Goal: Transaction & Acquisition: Download file/media

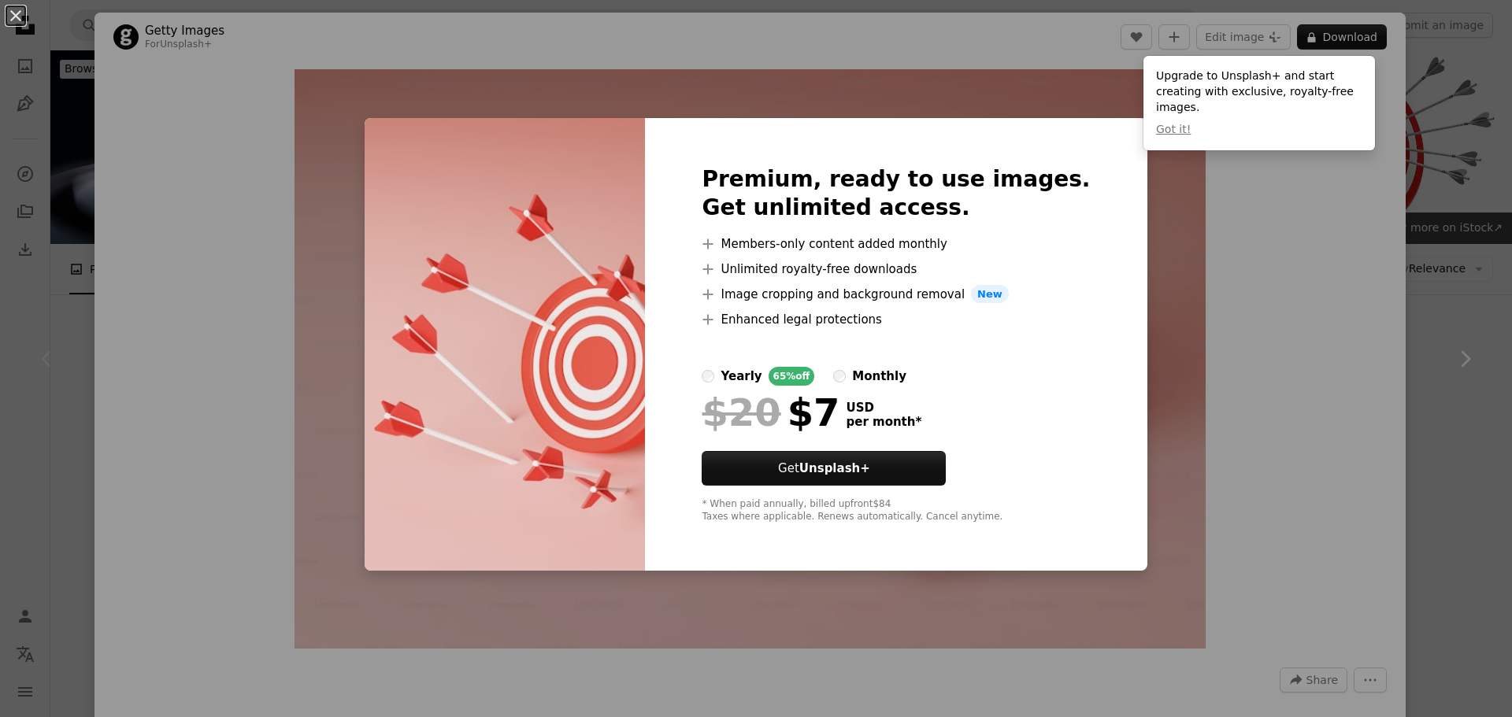
click at [1150, 146] on div "An X shape Premium, ready to use images. Get unlimited access. A plus sign Memb…" at bounding box center [756, 358] width 1512 height 717
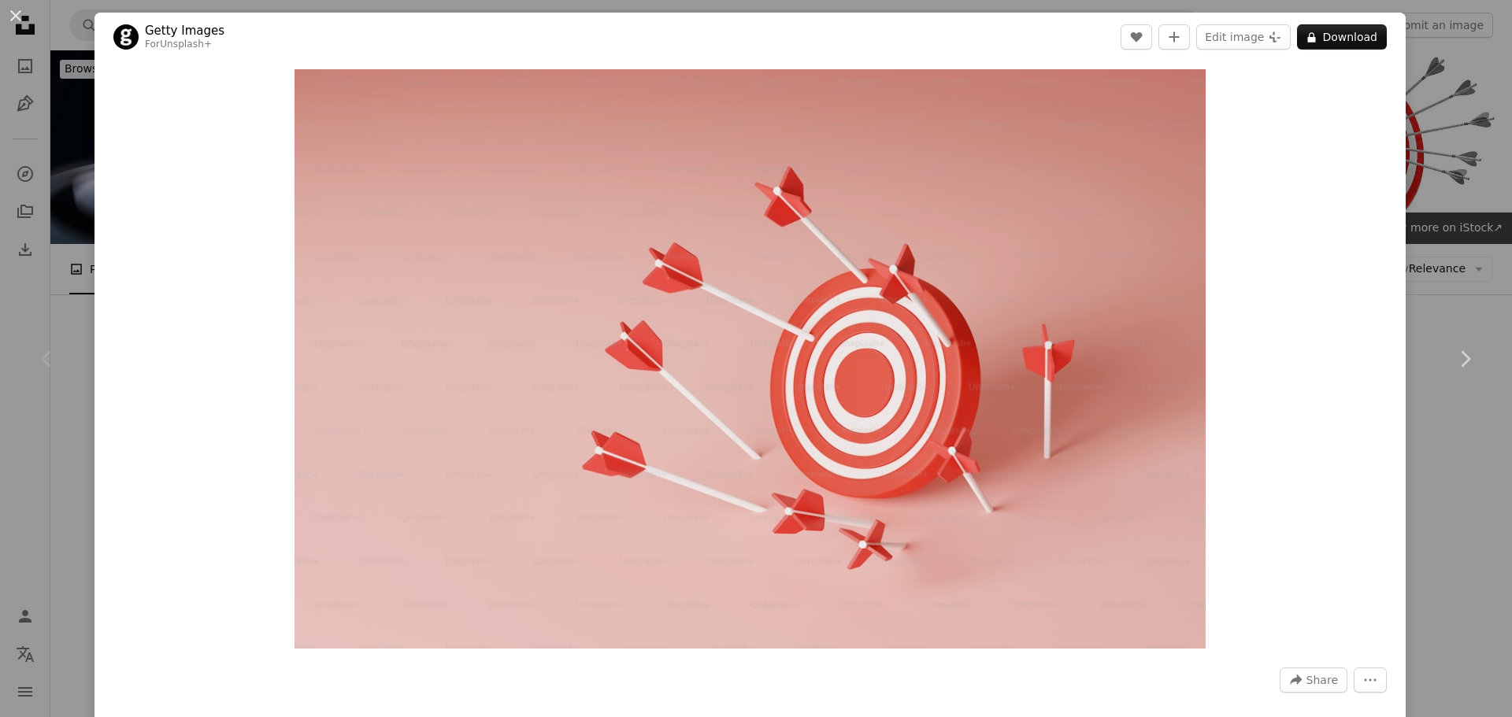
click at [1442, 165] on div "An X shape Chevron left Chevron right Getty Images For Unsplash+ A heart A plus…" at bounding box center [756, 358] width 1512 height 717
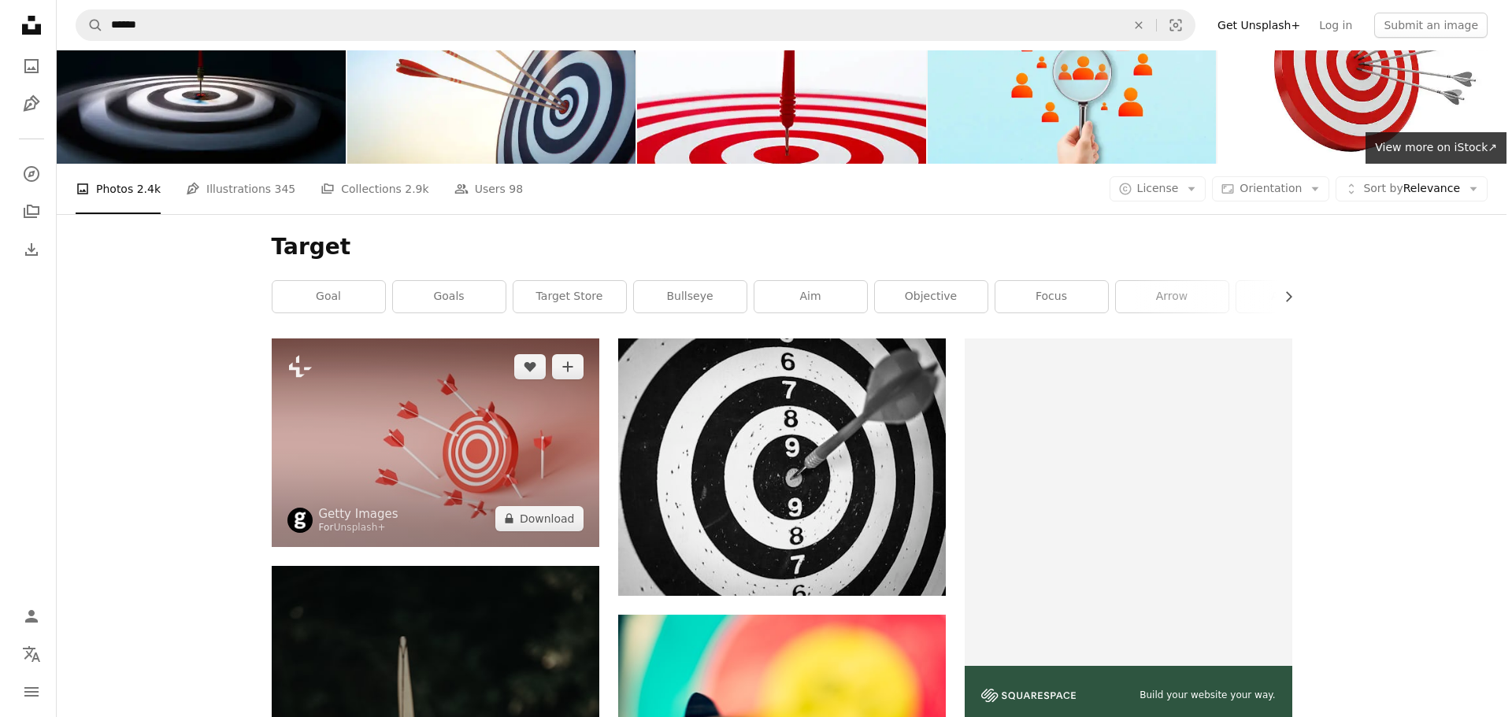
scroll to position [472, 0]
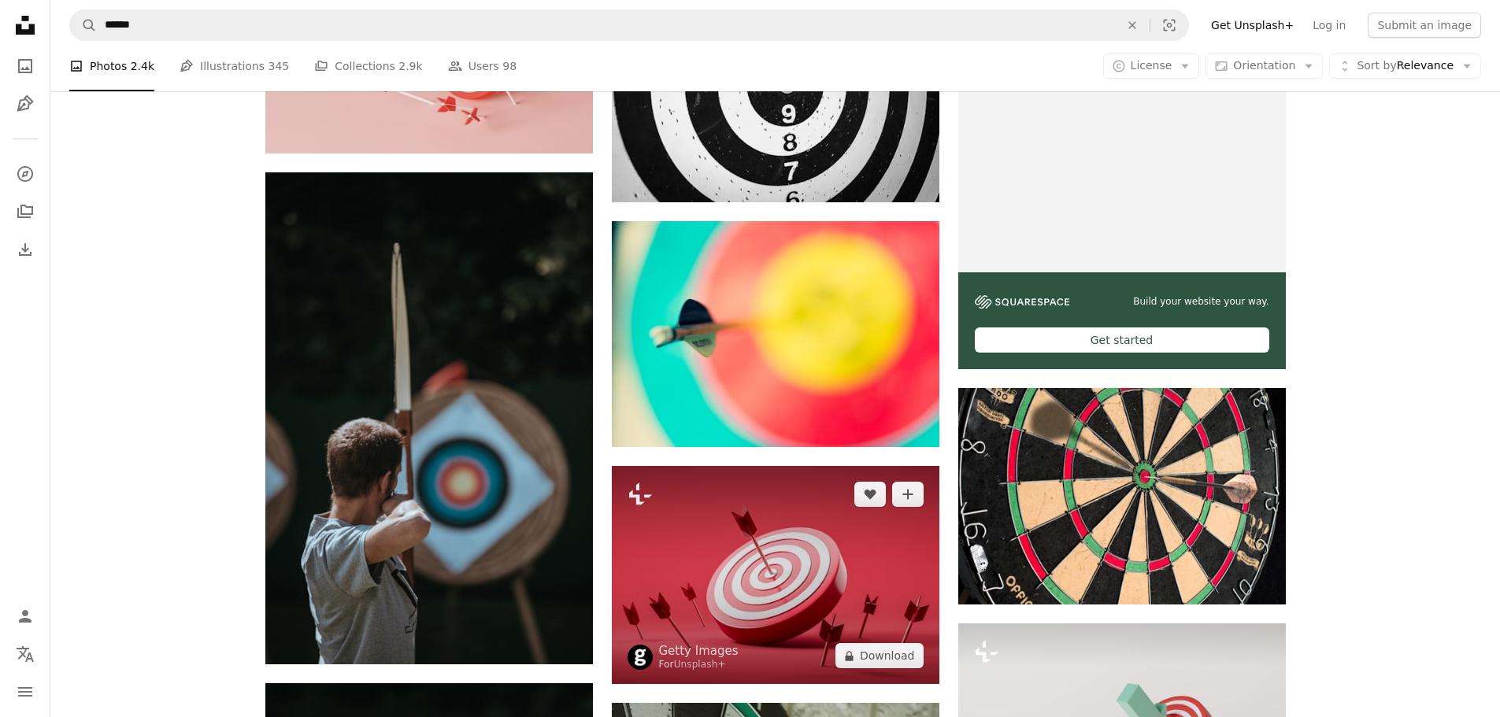
click at [718, 506] on img at bounding box center [776, 575] width 328 height 218
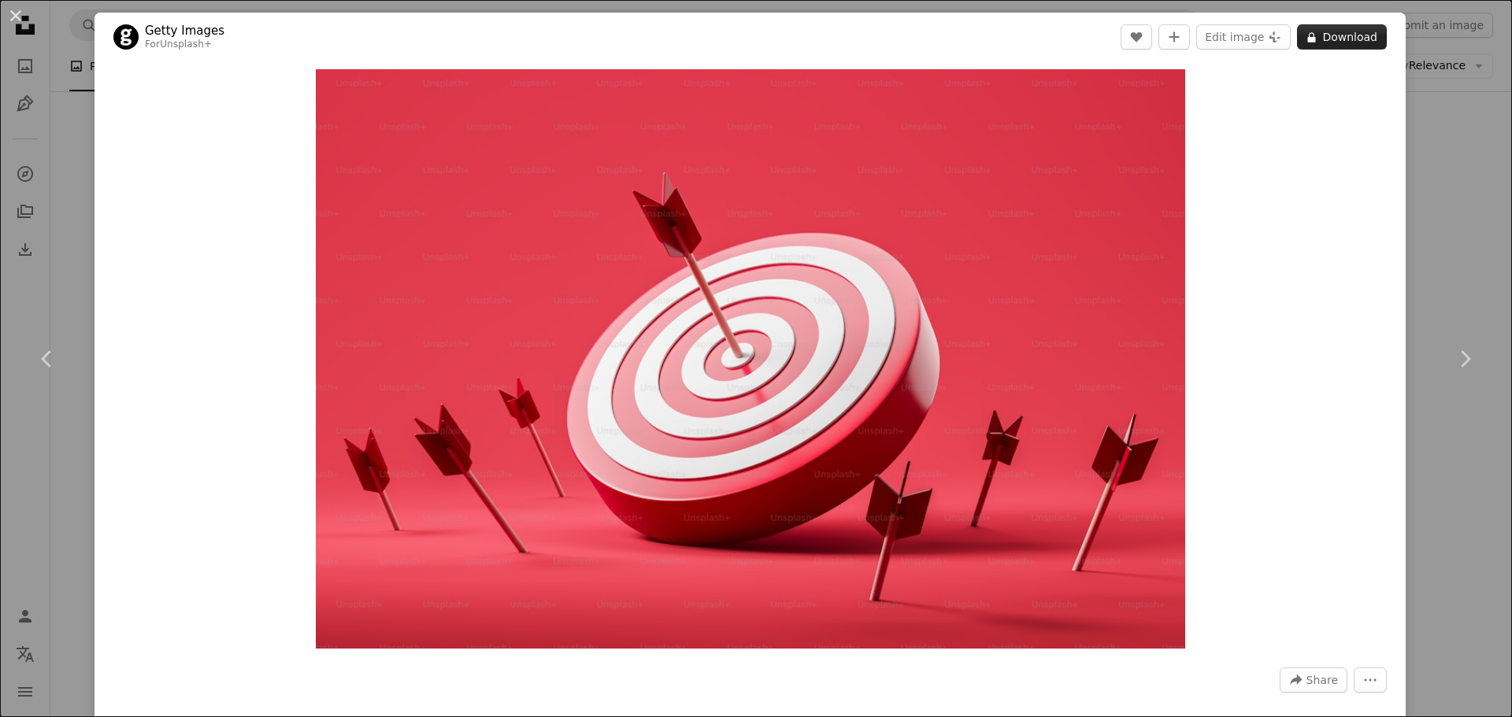
click at [1350, 46] on button "A lock Download" at bounding box center [1342, 36] width 90 height 25
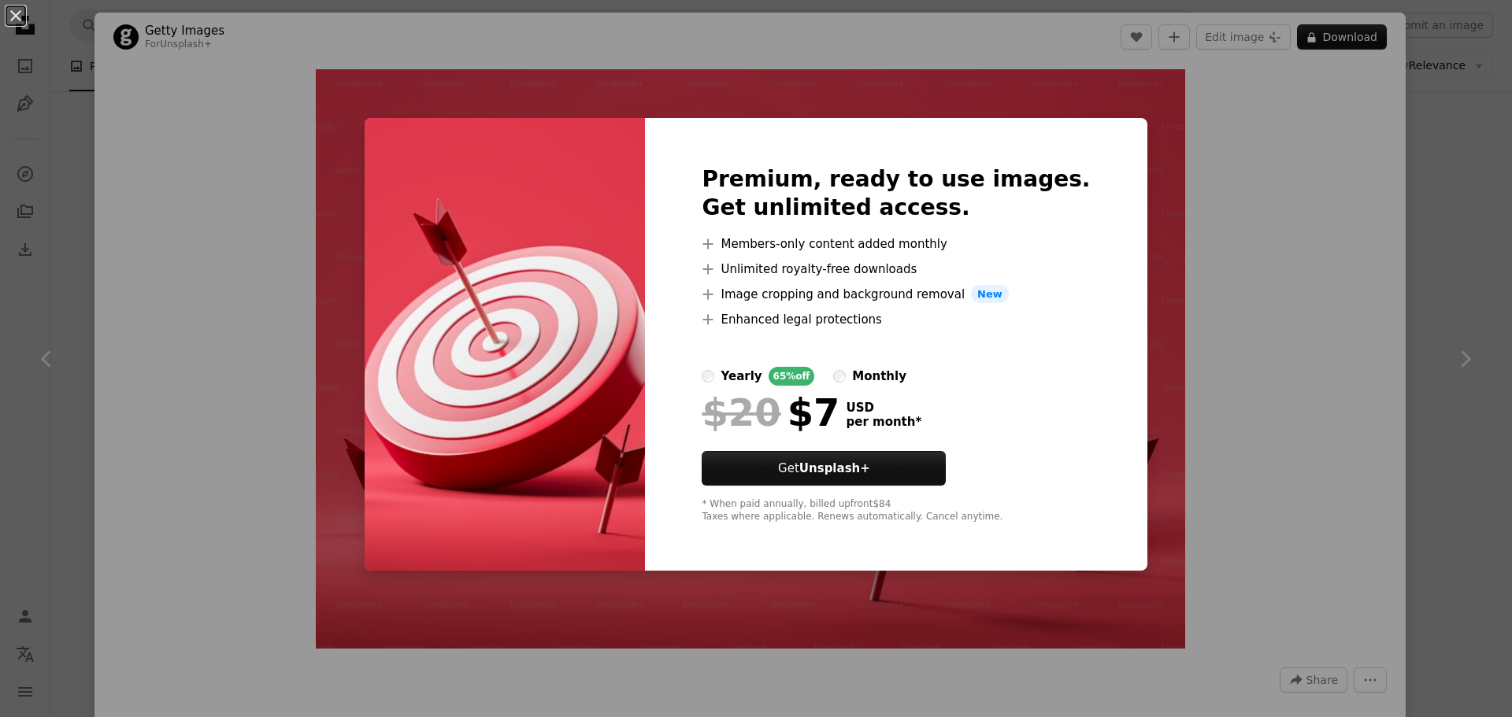
click at [1263, 159] on div "An X shape Premium, ready to use images. Get unlimited access. A plus sign Memb…" at bounding box center [756, 358] width 1512 height 717
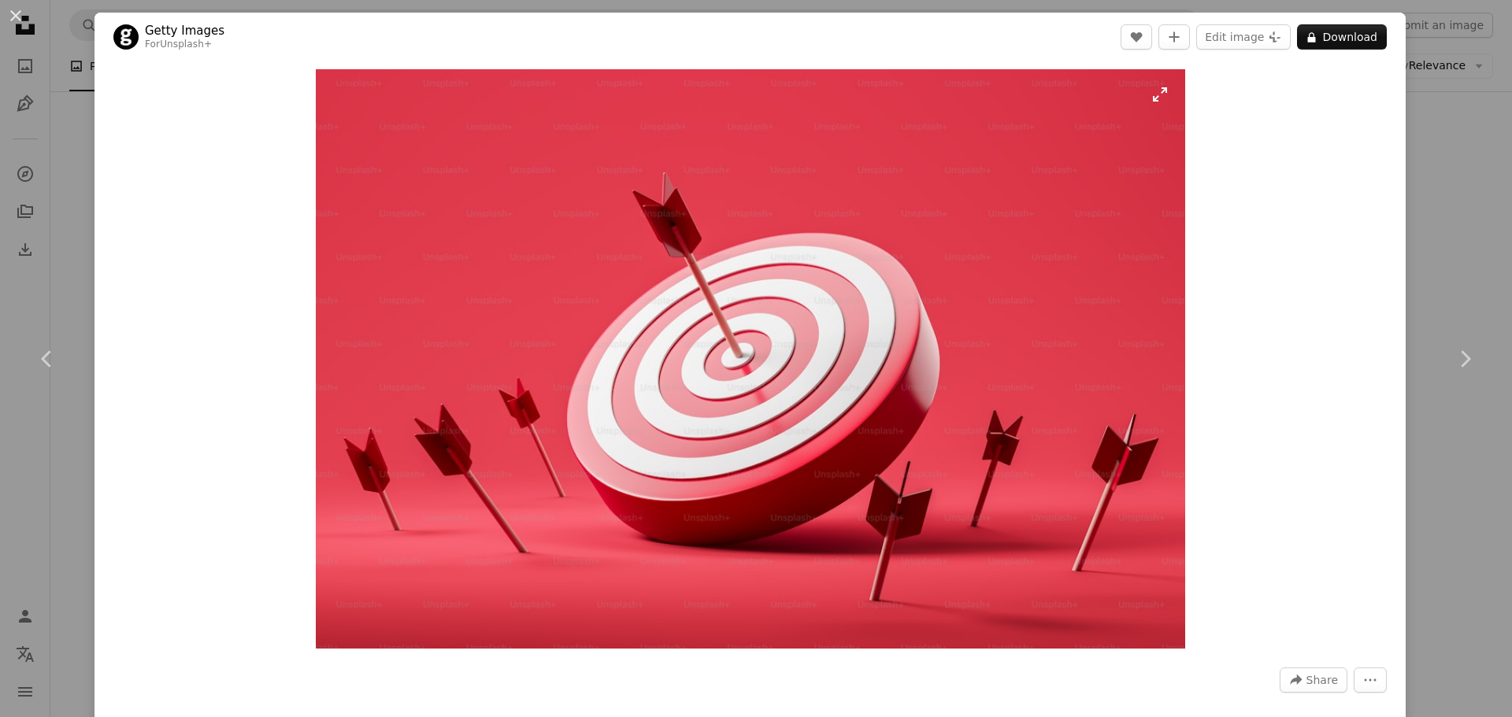
click at [814, 321] on img "Zoom in on this image" at bounding box center [750, 359] width 869 height 580
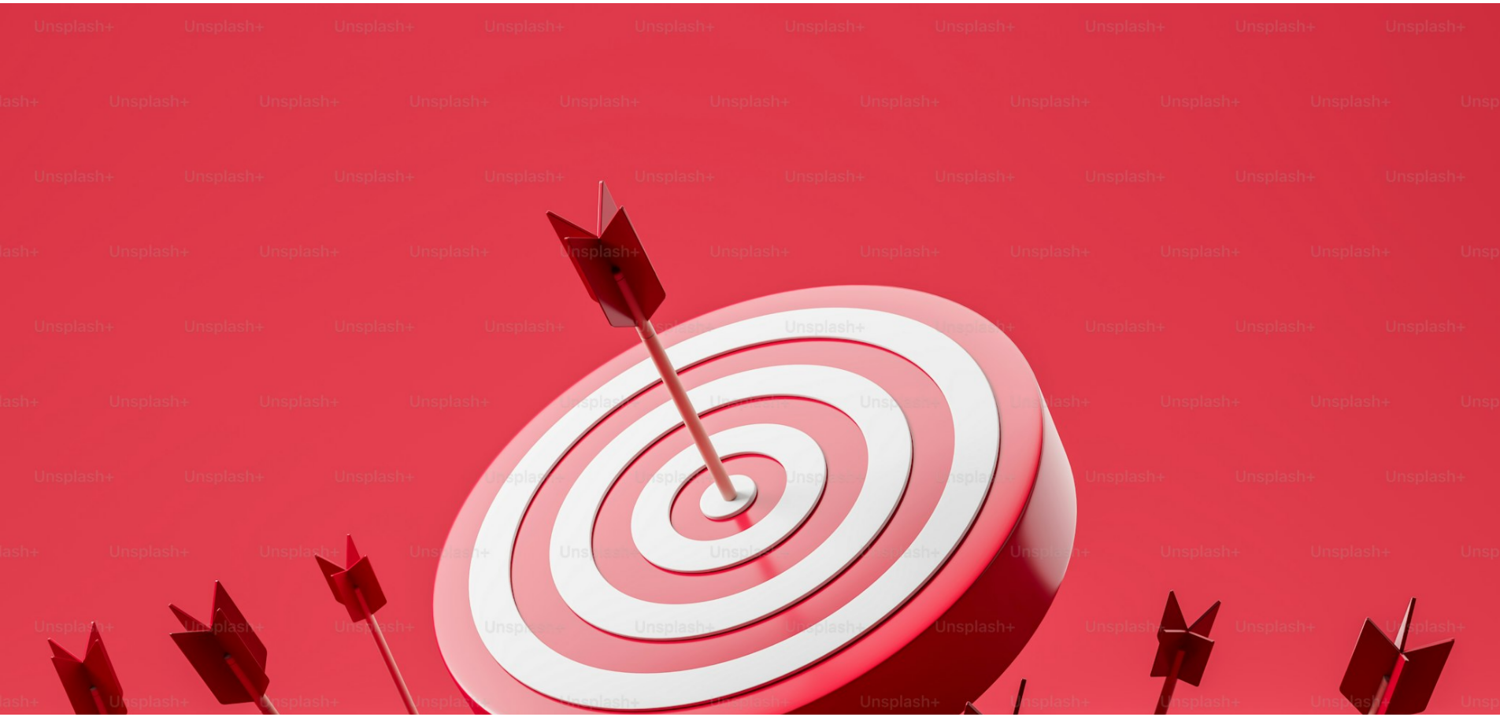
scroll to position [138, 0]
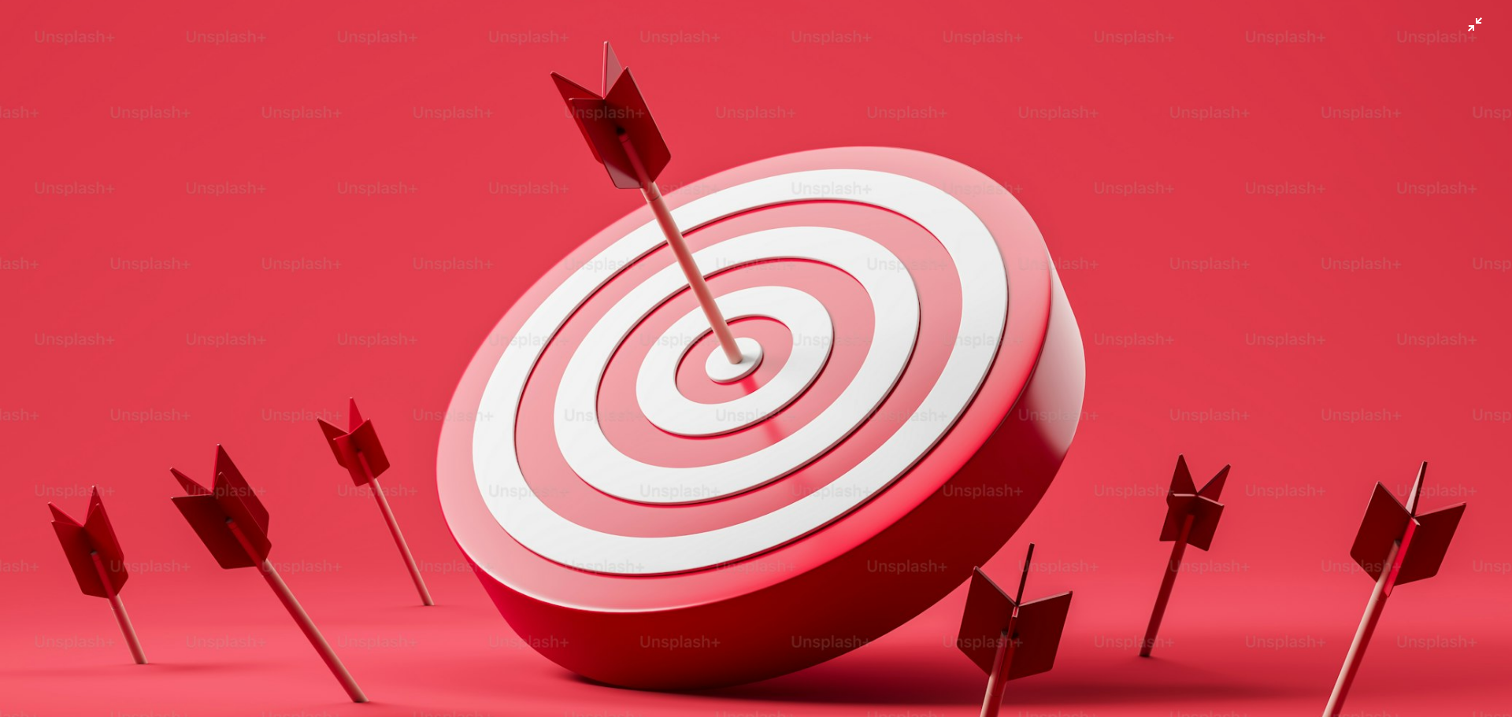
click at [814, 321] on img "Zoom out on this image" at bounding box center [755, 365] width 1513 height 1009
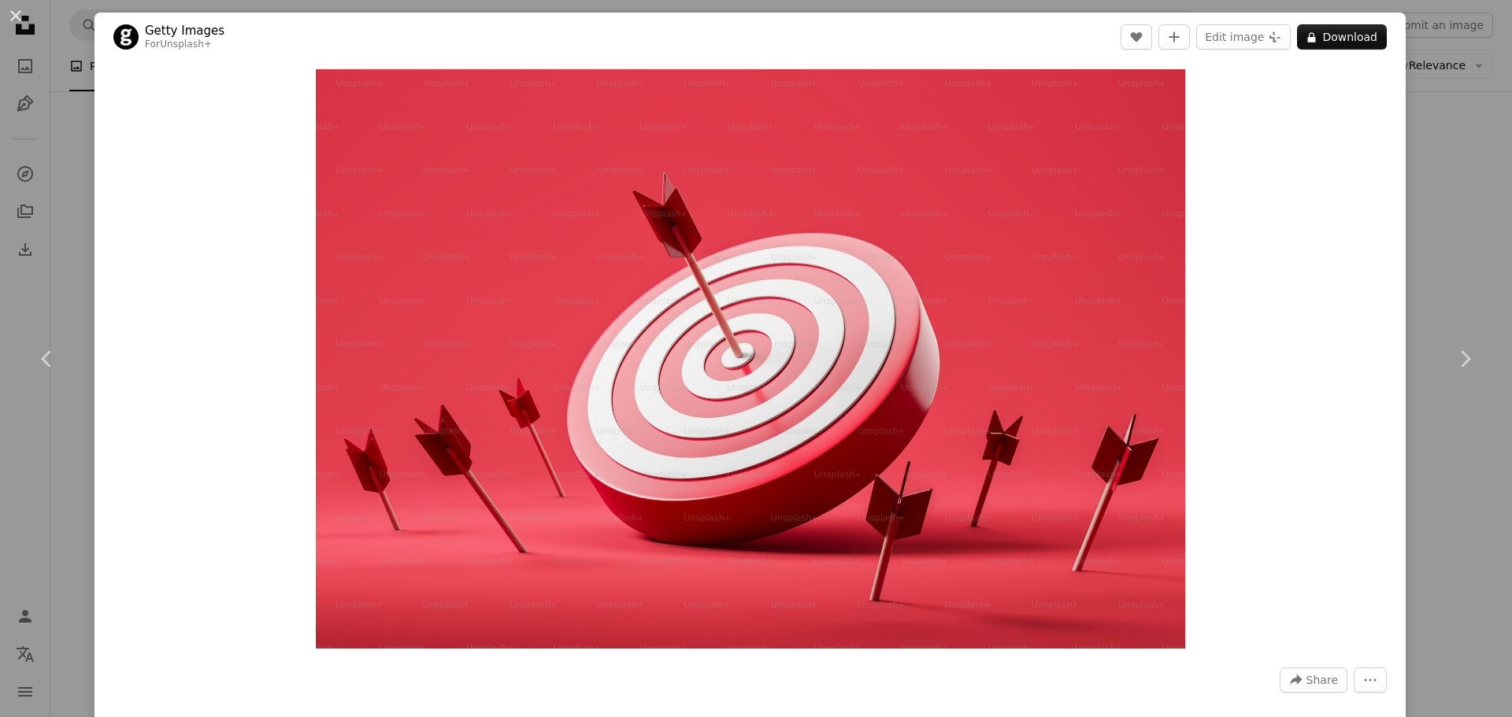
click at [1425, 136] on div "An X shape Chevron left Chevron right Getty Images For Unsplash+ A heart A plus…" at bounding box center [756, 358] width 1512 height 717
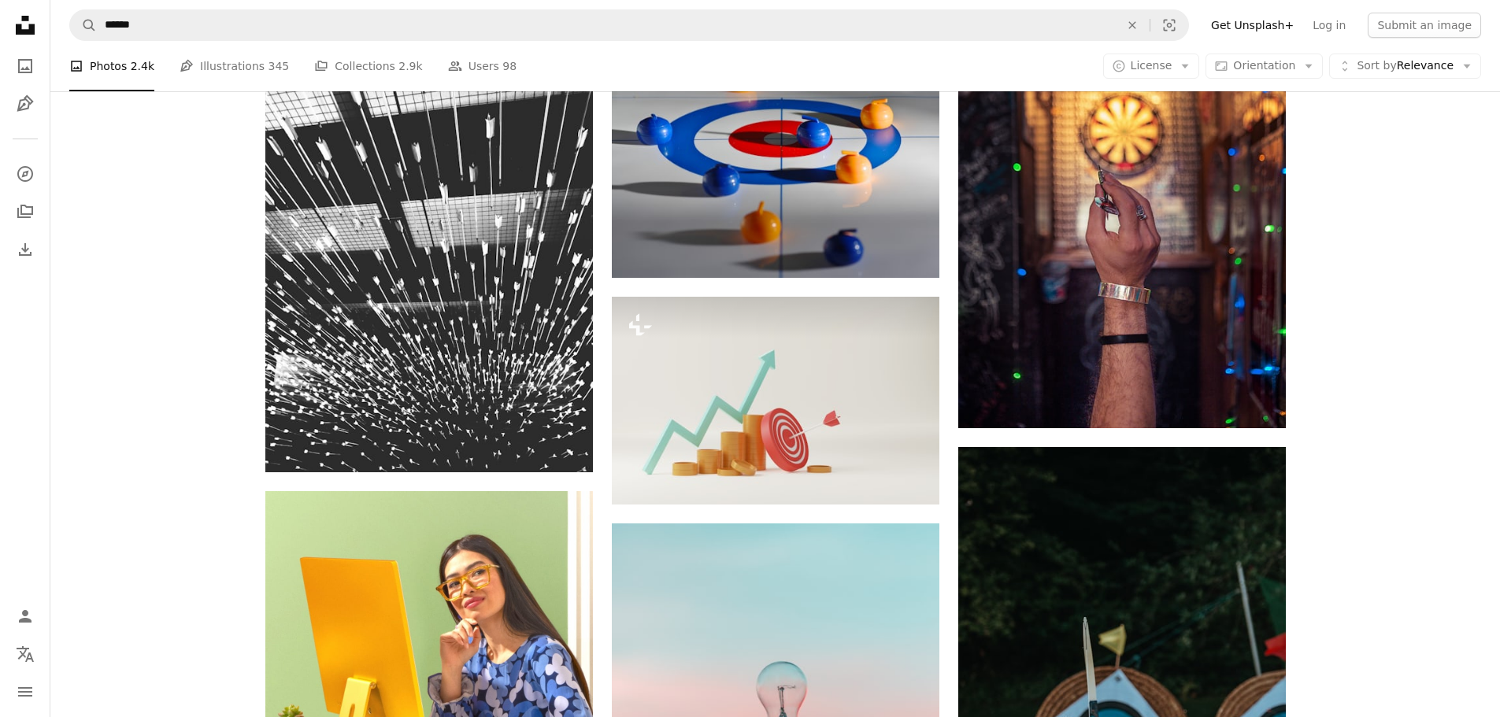
scroll to position [2756, 0]
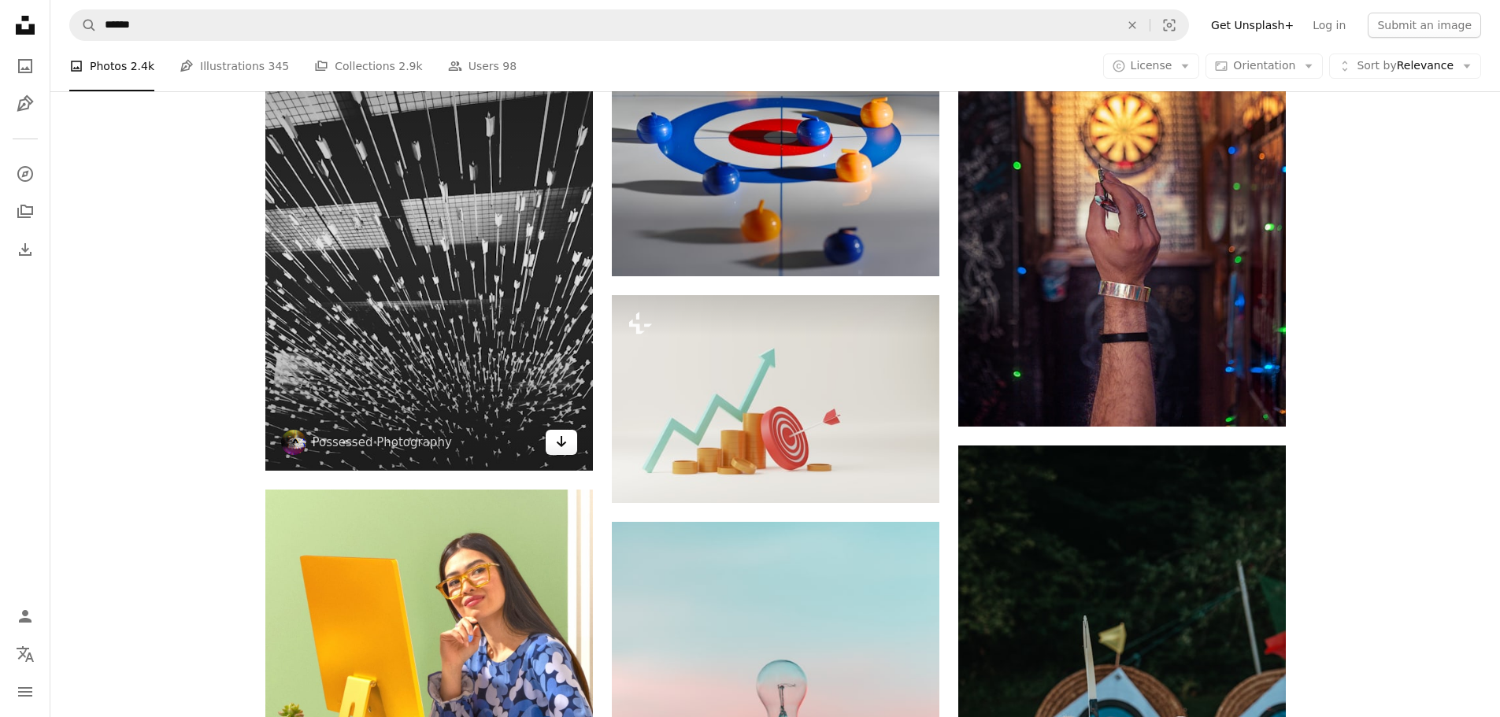
click at [563, 438] on icon "Arrow pointing down" at bounding box center [561, 441] width 13 height 19
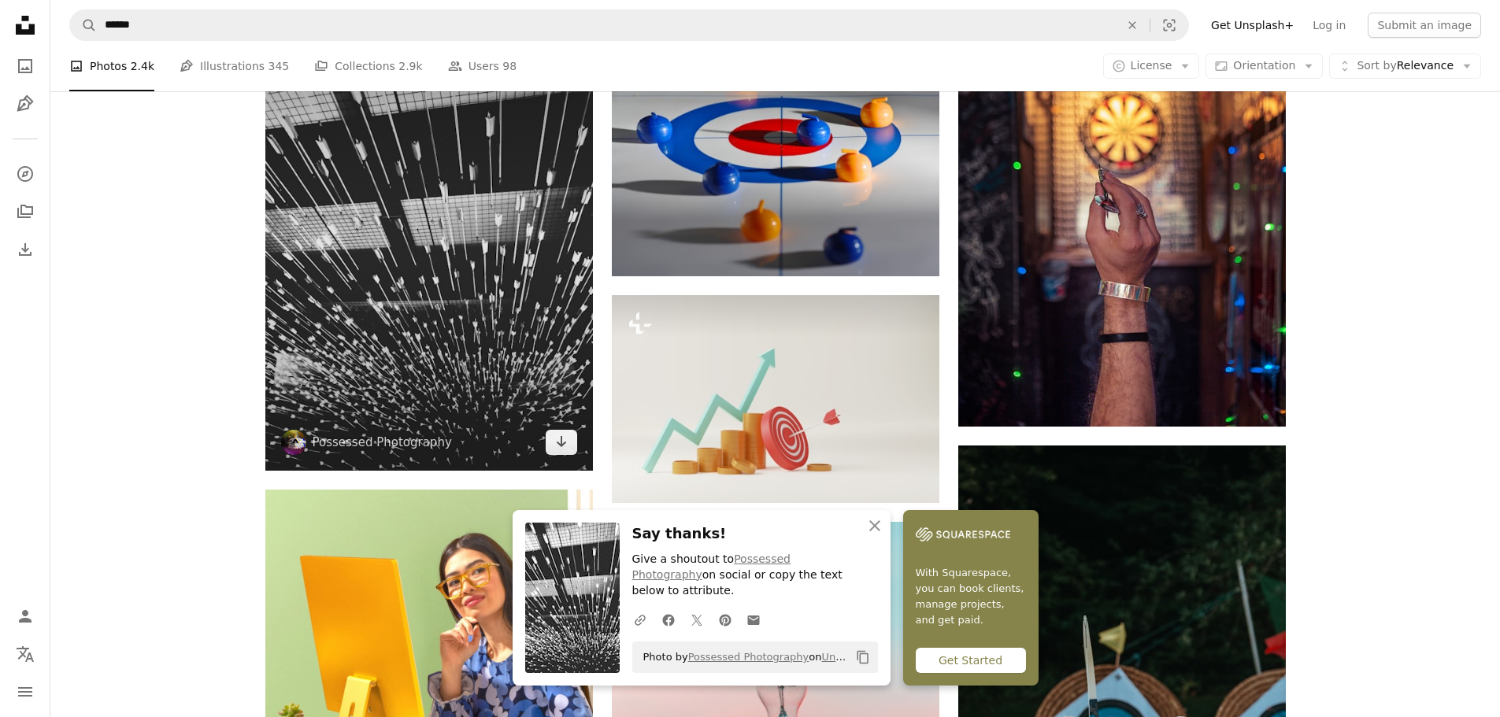
click at [366, 344] on img at bounding box center [429, 252] width 328 height 437
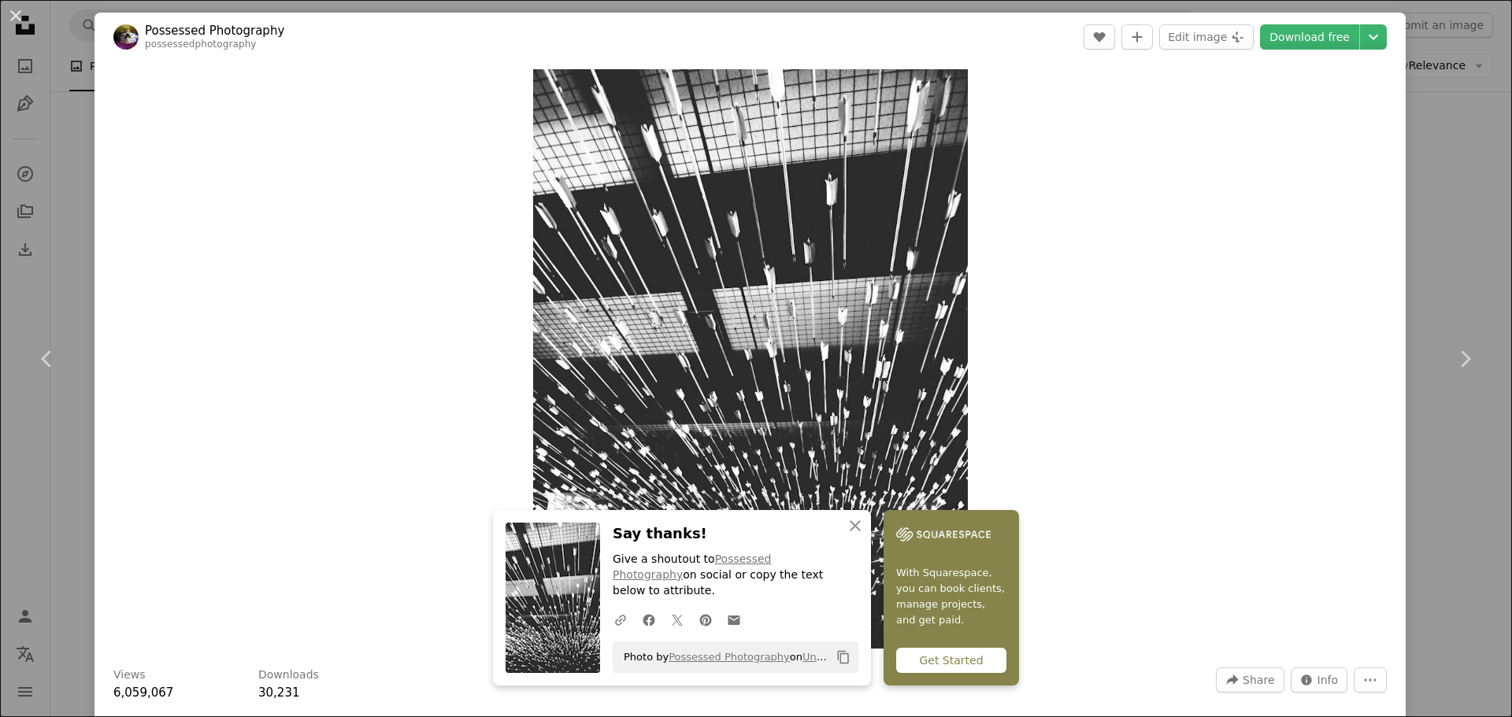
click at [972, 356] on div "Zoom in" at bounding box center [749, 358] width 1311 height 595
click at [1024, 354] on div "Zoom in" at bounding box center [749, 358] width 1311 height 595
click at [1398, 287] on div "An X shape Chevron left Chevron right Possessed Photography possessedphotograph…" at bounding box center [756, 358] width 1512 height 717
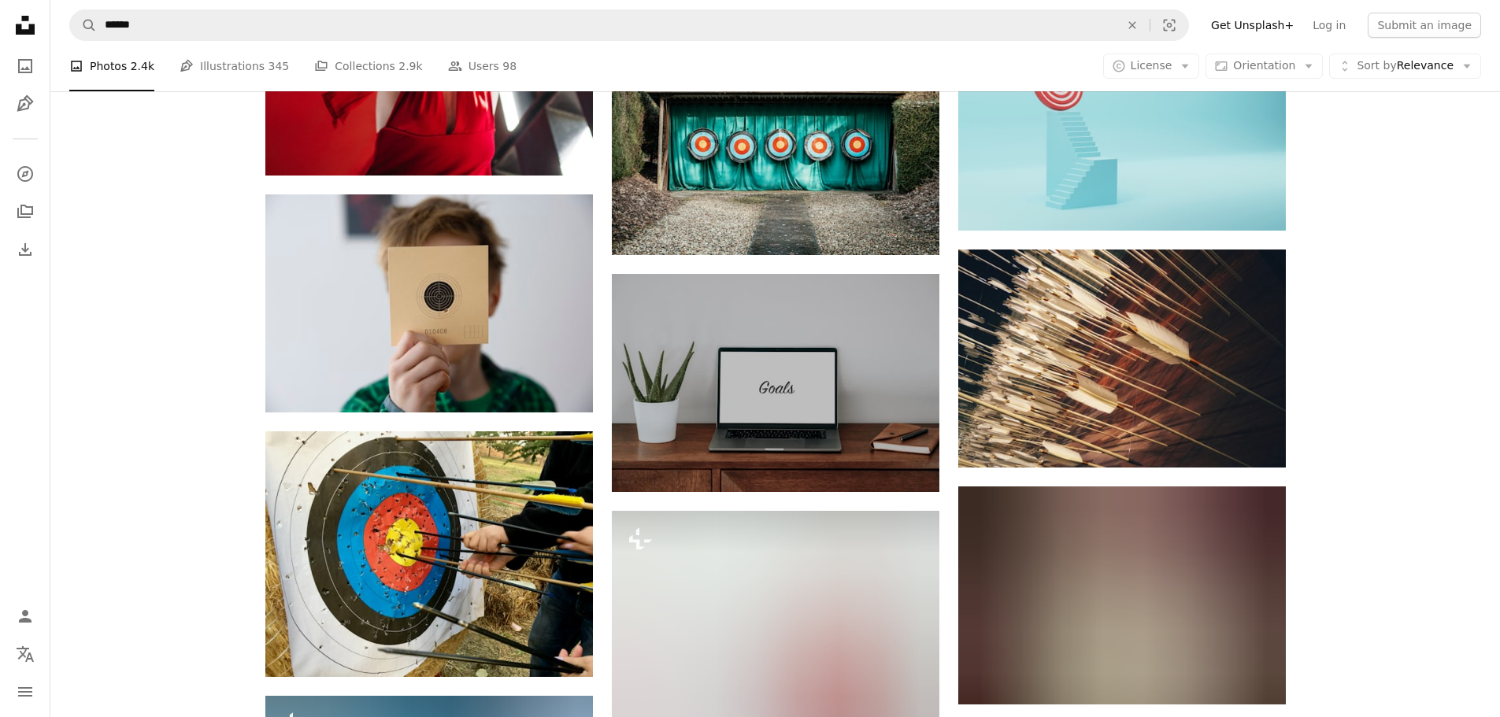
scroll to position [4409, 0]
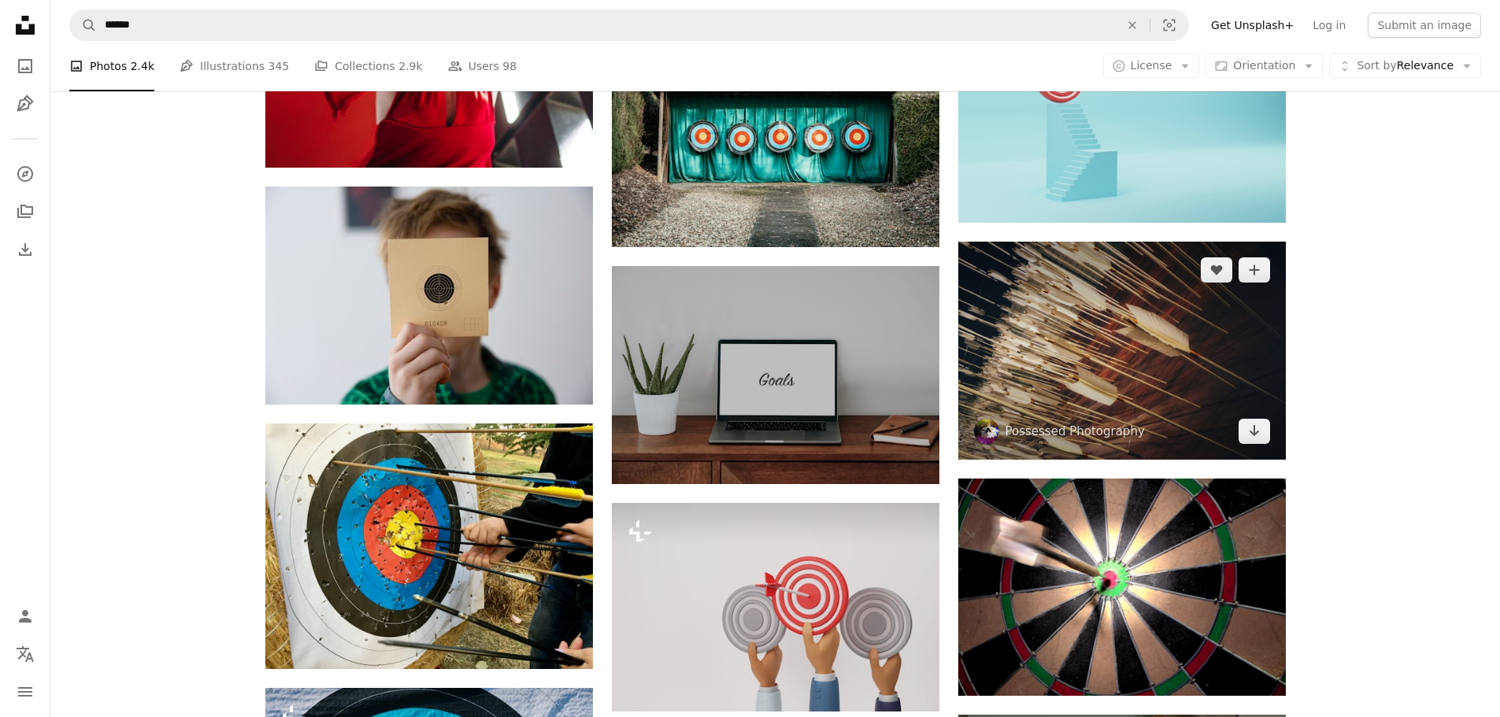
click at [1131, 337] on img at bounding box center [1122, 351] width 328 height 218
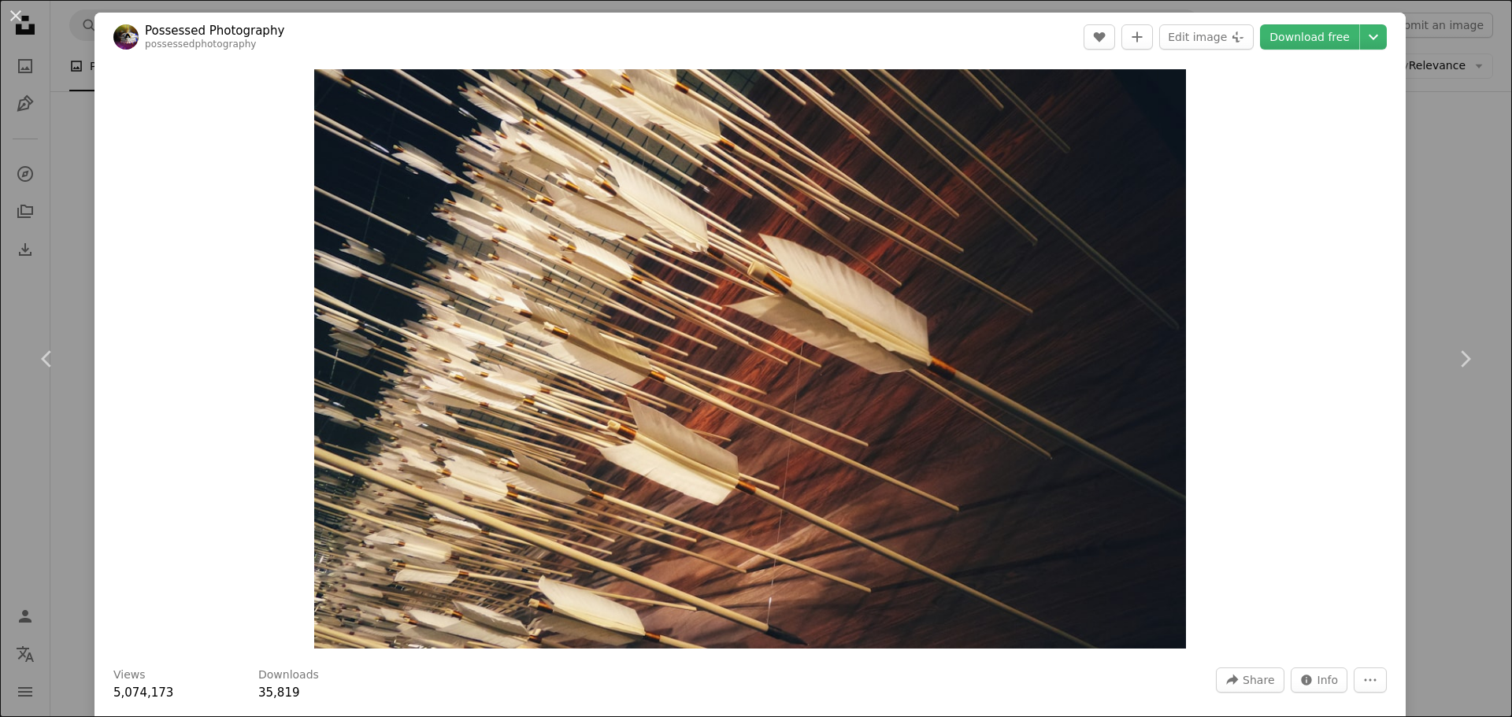
click at [1446, 206] on div "An X shape Chevron left Chevron right Possessed Photography possessedphotograph…" at bounding box center [756, 358] width 1512 height 717
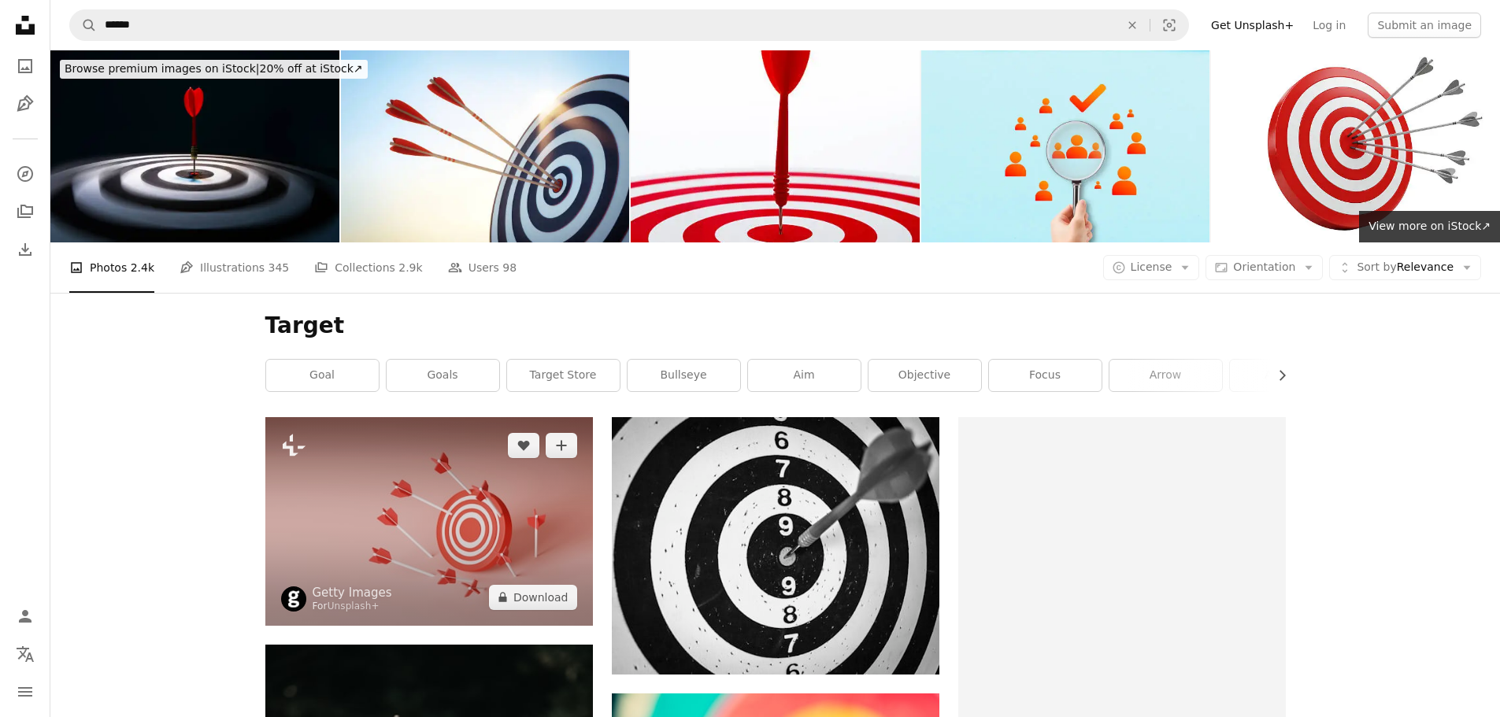
click at [443, 441] on img at bounding box center [429, 521] width 328 height 209
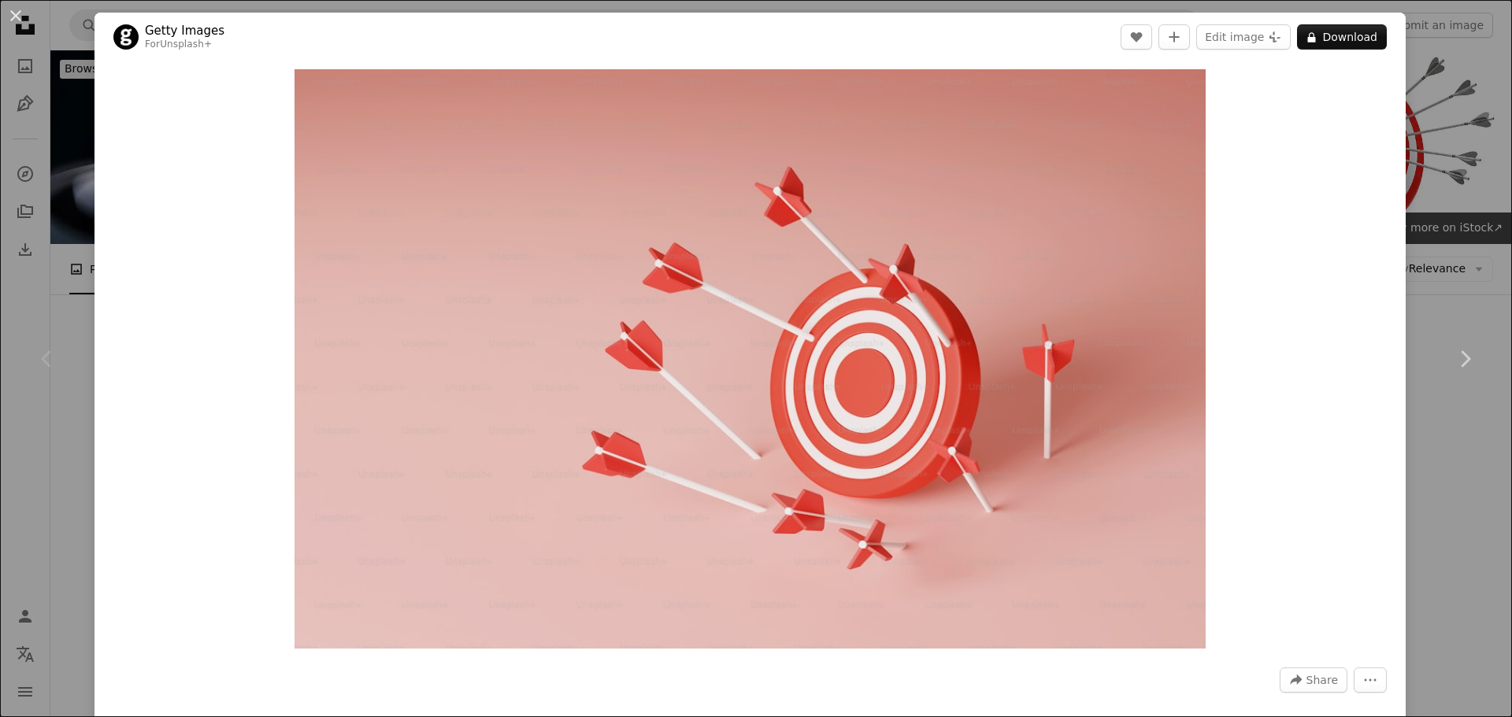
click at [1453, 250] on div "An X shape Chevron left Chevron right Getty Images For Unsplash+ A heart A plus…" at bounding box center [756, 358] width 1512 height 717
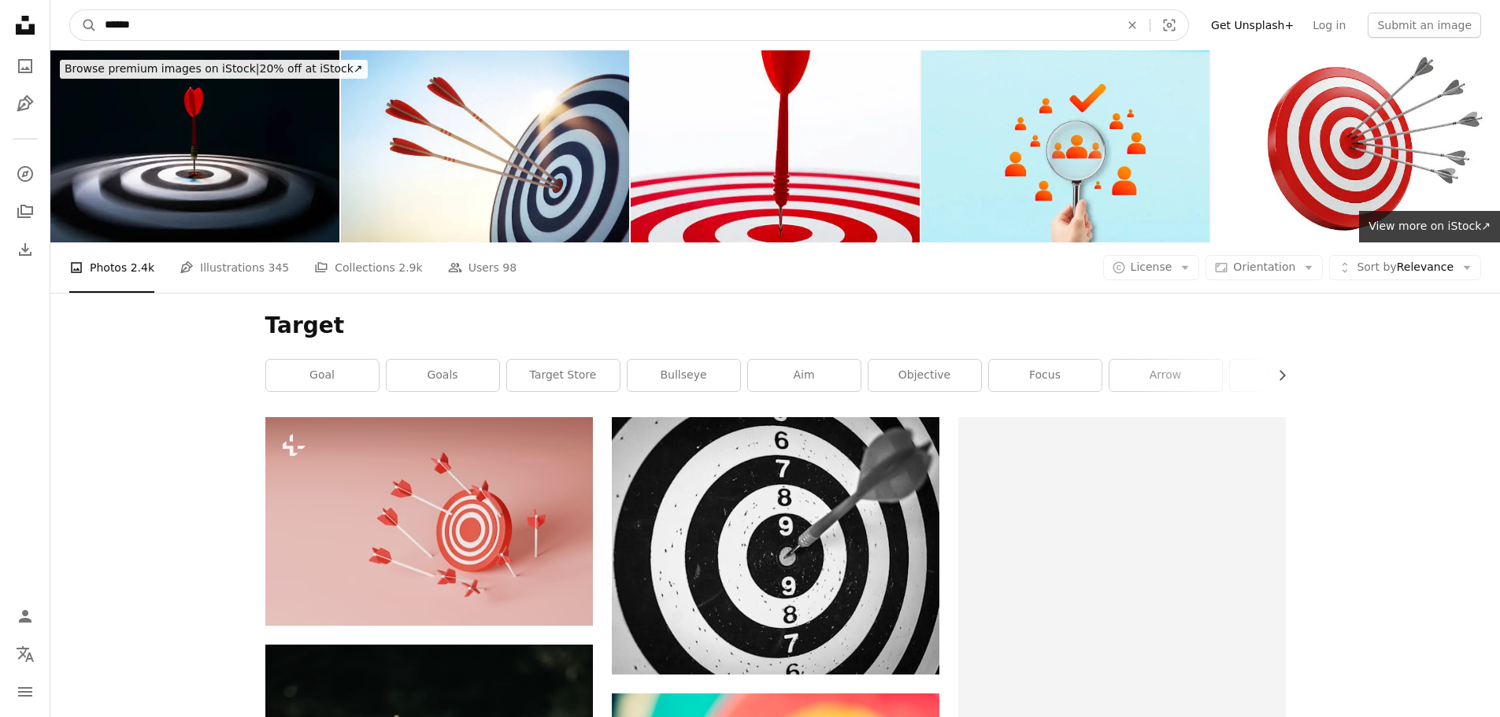
click at [476, 33] on input "******" at bounding box center [606, 25] width 1018 height 30
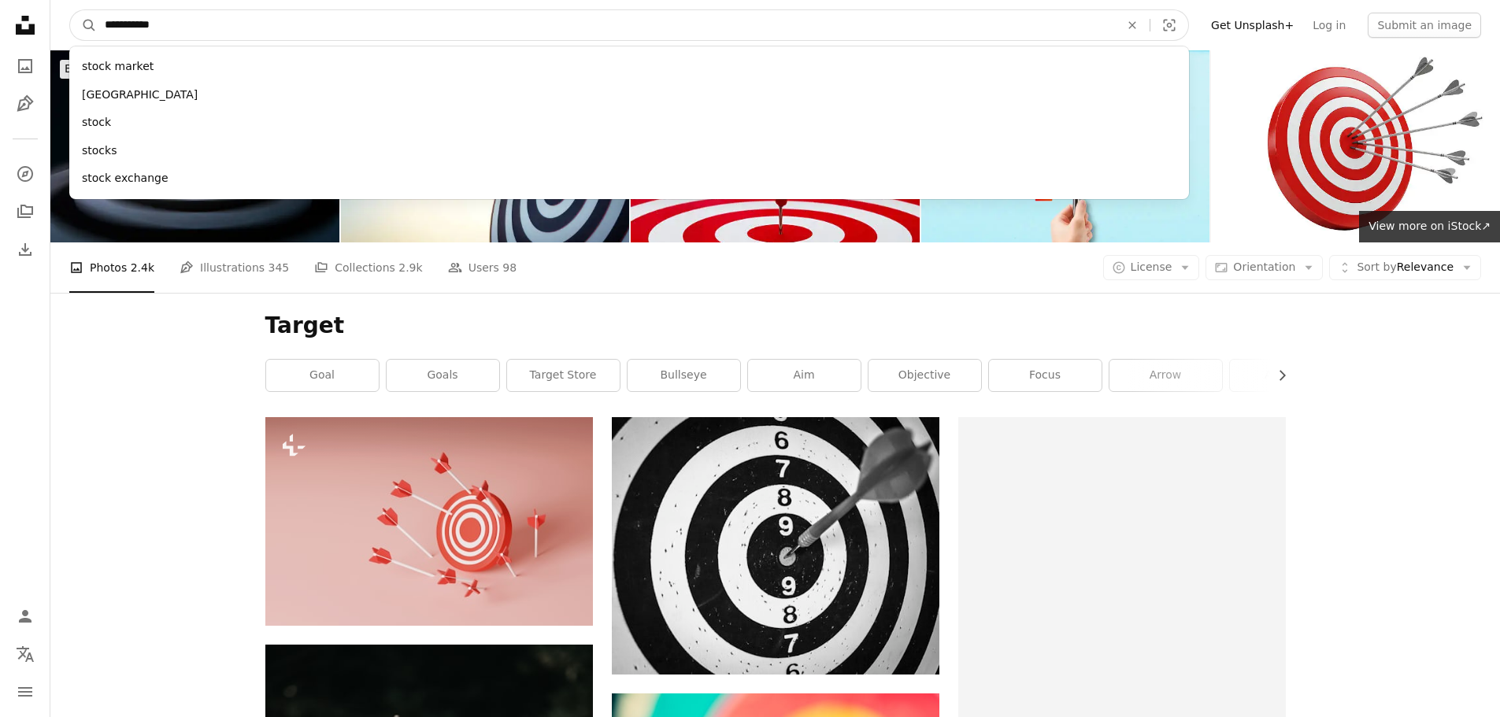
type input "**********"
click button "A magnifying glass" at bounding box center [83, 25] width 27 height 30
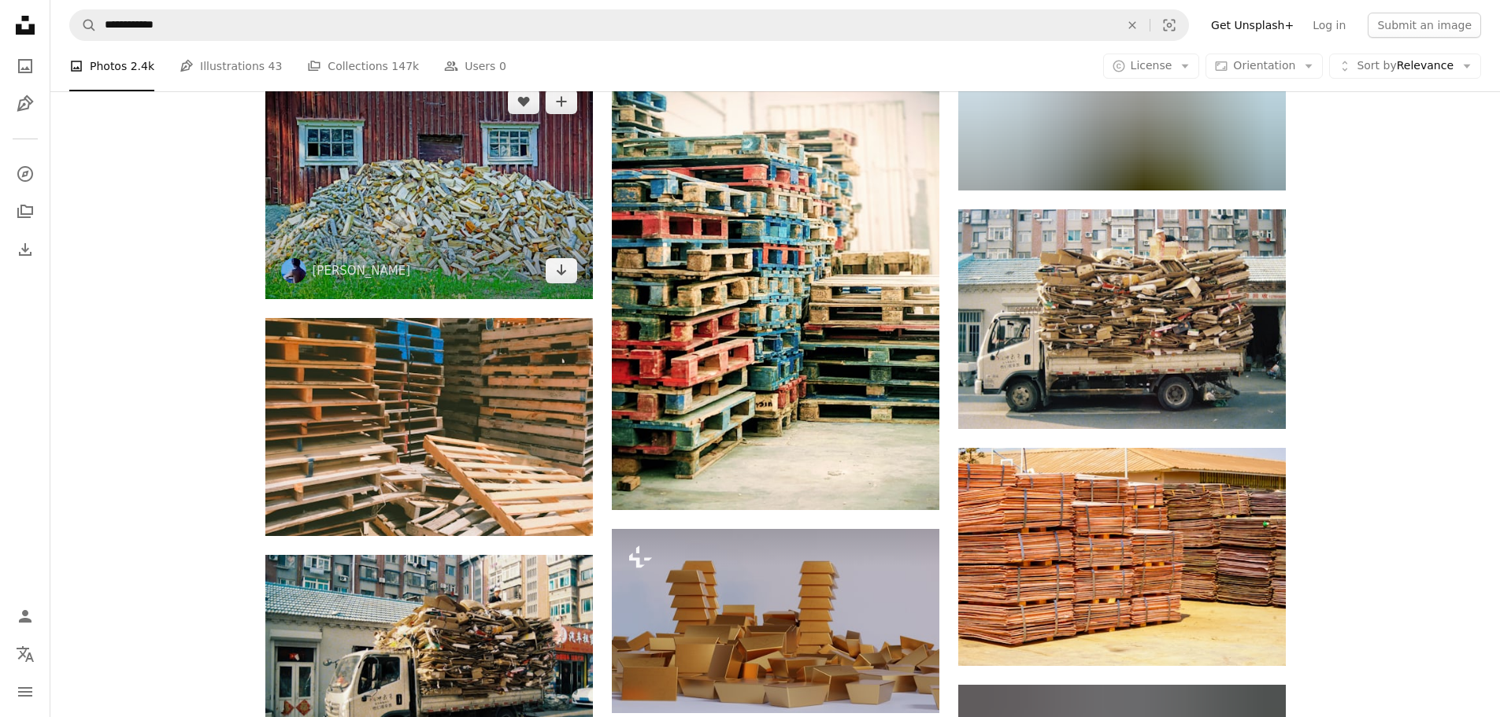
scroll to position [866, 0]
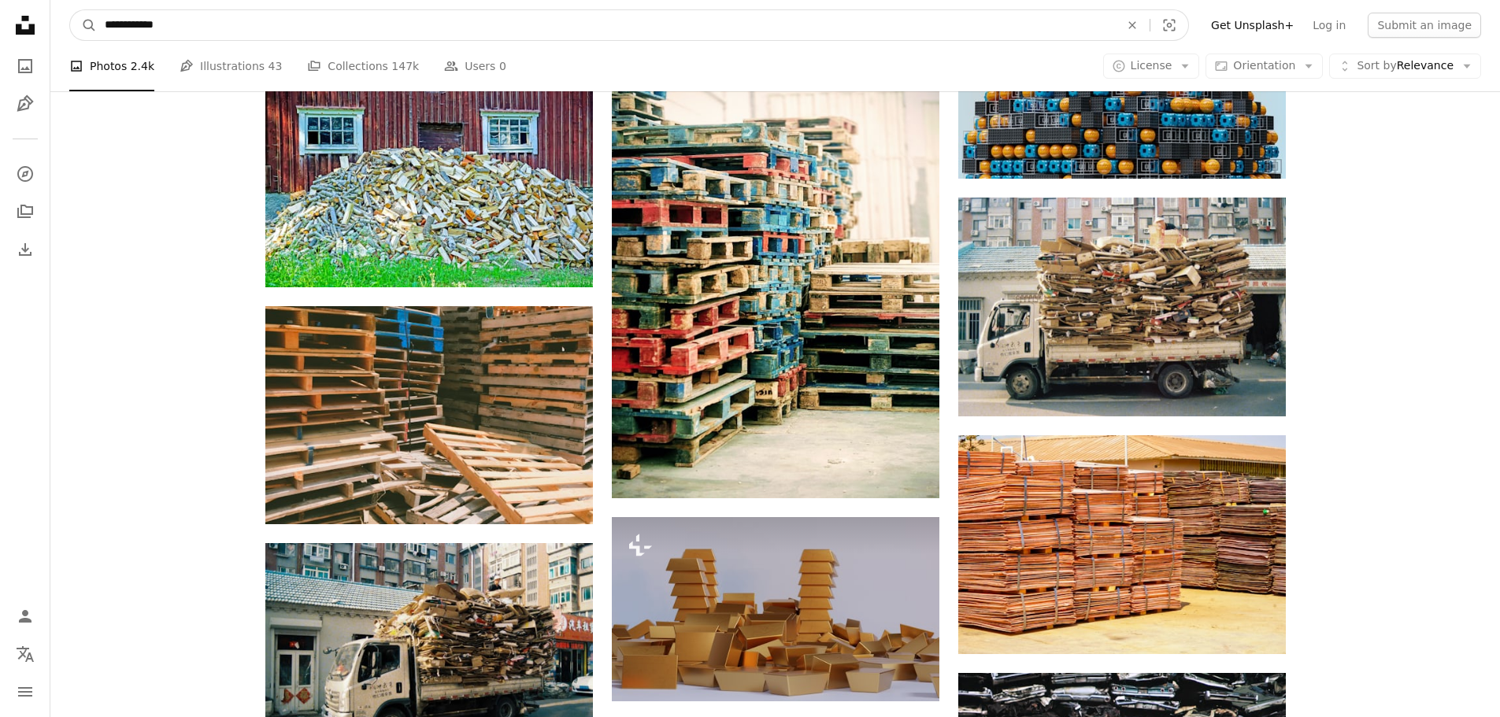
click at [413, 10] on input "**********" at bounding box center [606, 25] width 1018 height 30
type input "********"
click button "A magnifying glass" at bounding box center [83, 25] width 27 height 30
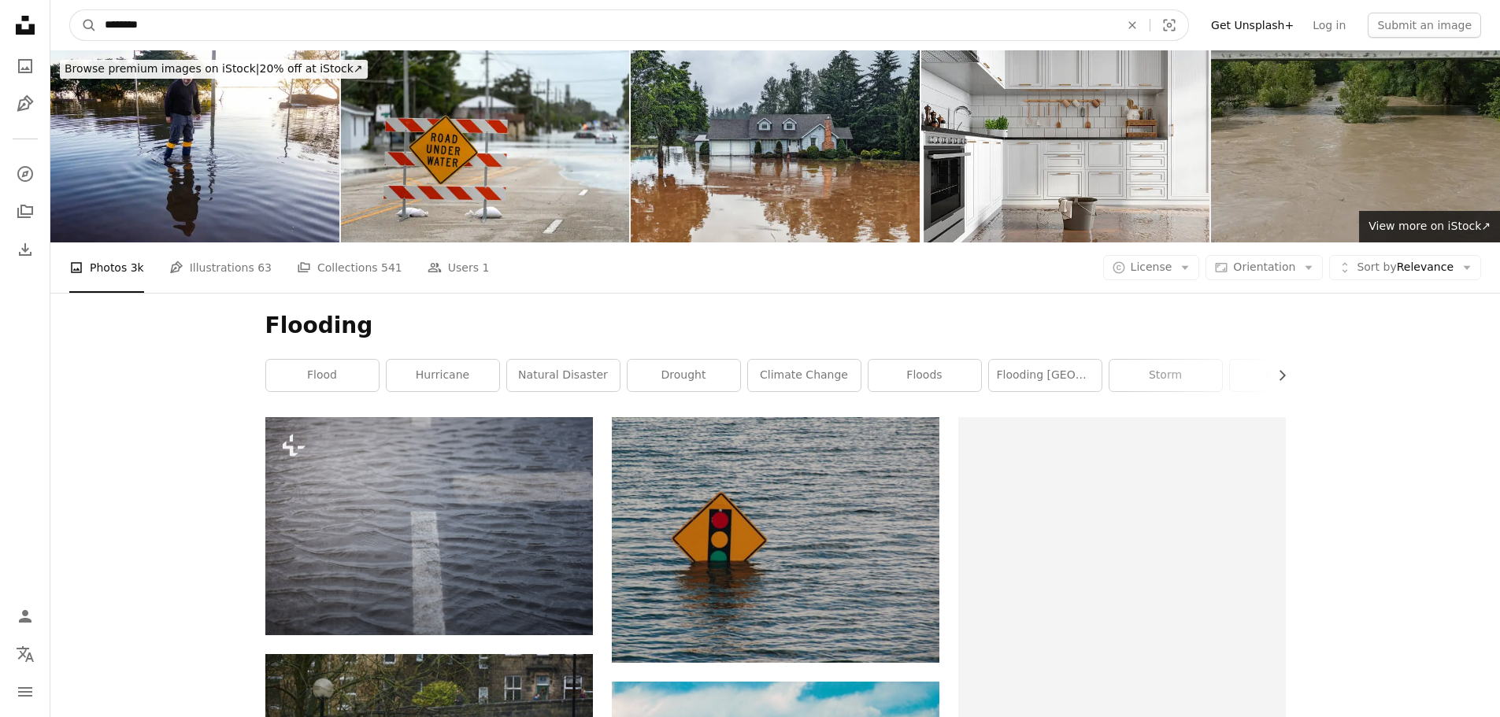
click at [116, 24] on input "********" at bounding box center [606, 25] width 1018 height 30
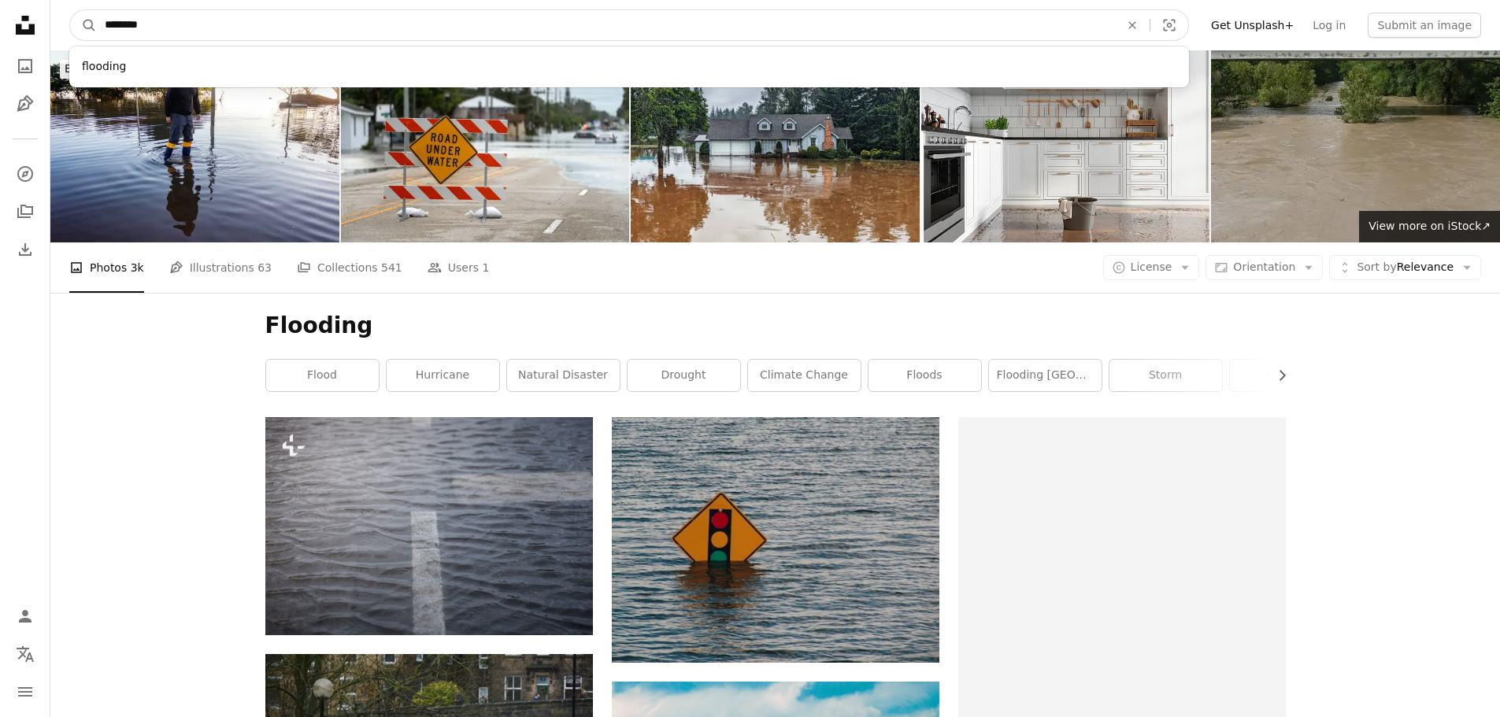
type input "*"
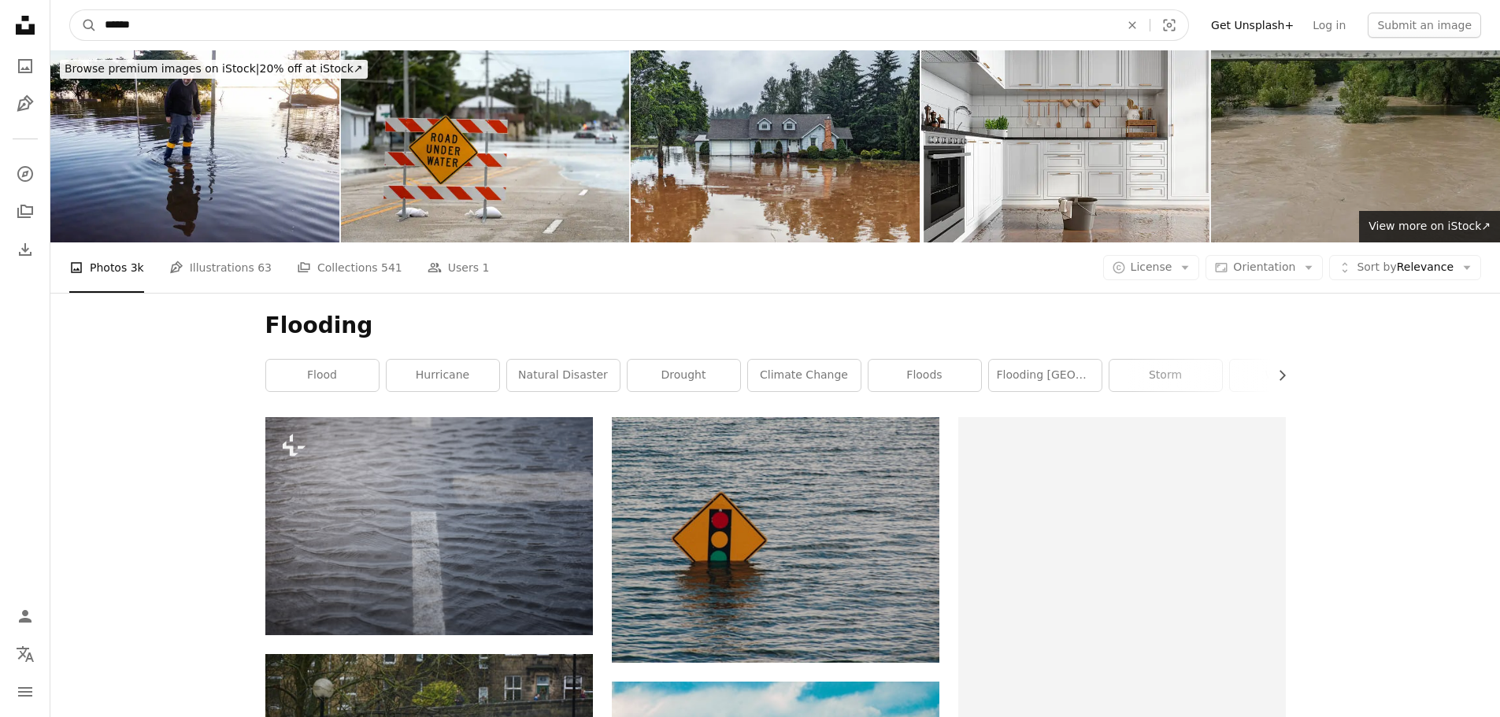
type input "******"
click at [70, 10] on button "A magnifying glass" at bounding box center [83, 25] width 27 height 30
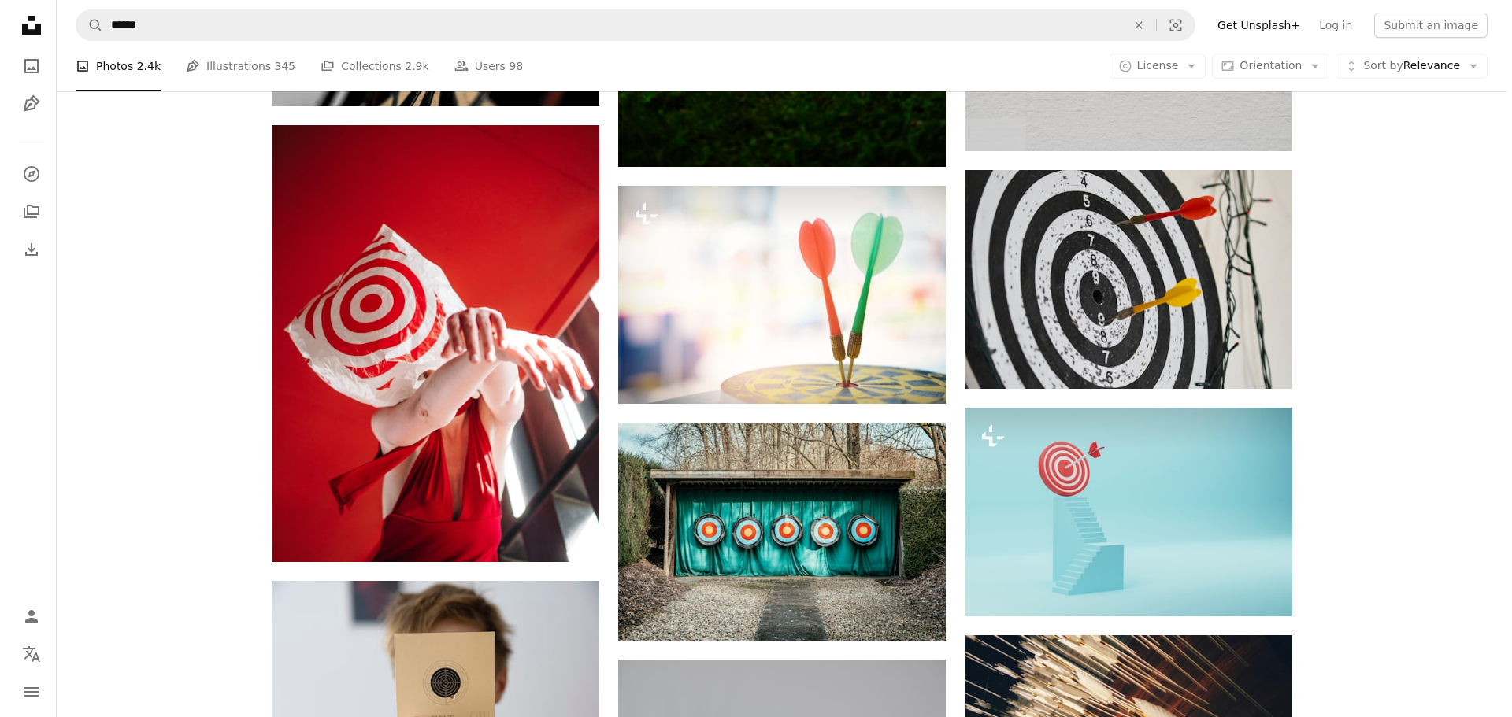
scroll to position [4409, 0]
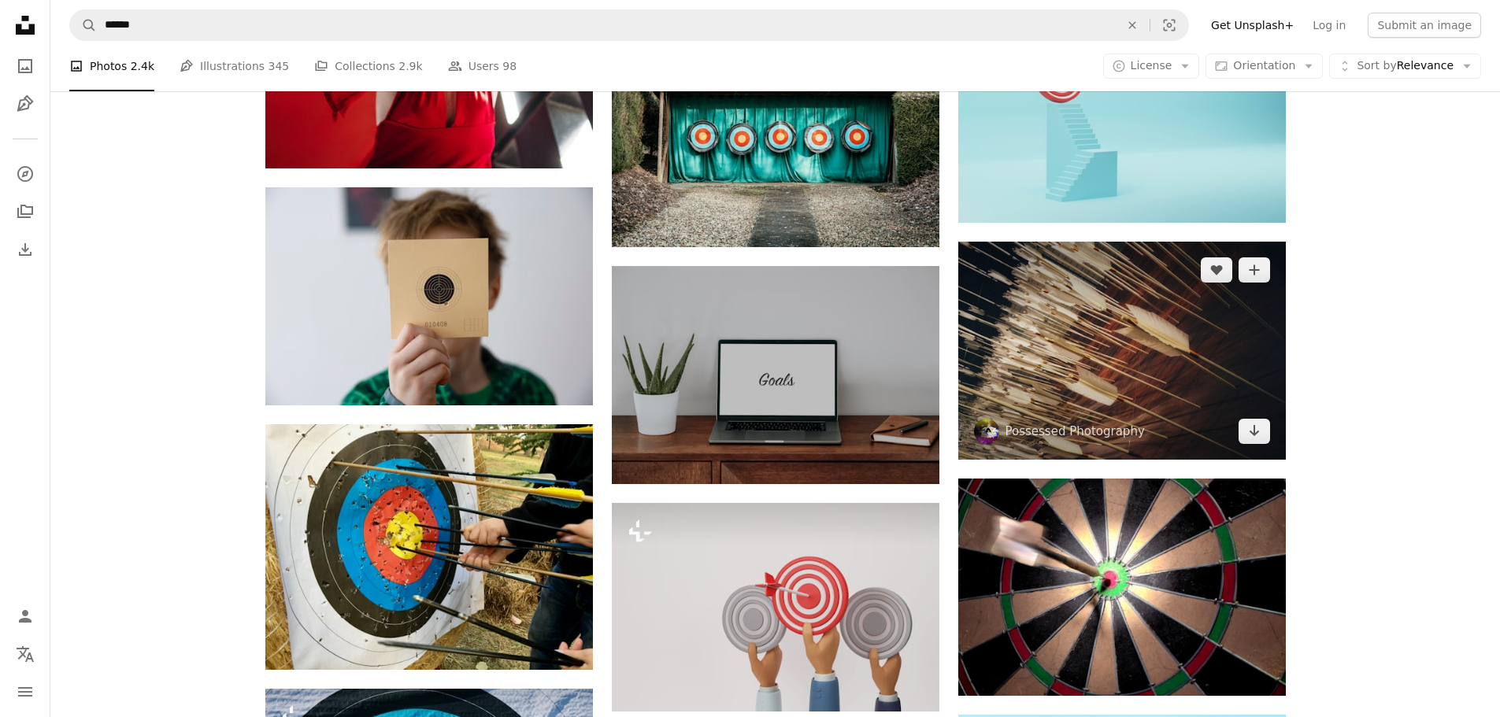
click at [1043, 258] on img at bounding box center [1122, 351] width 328 height 218
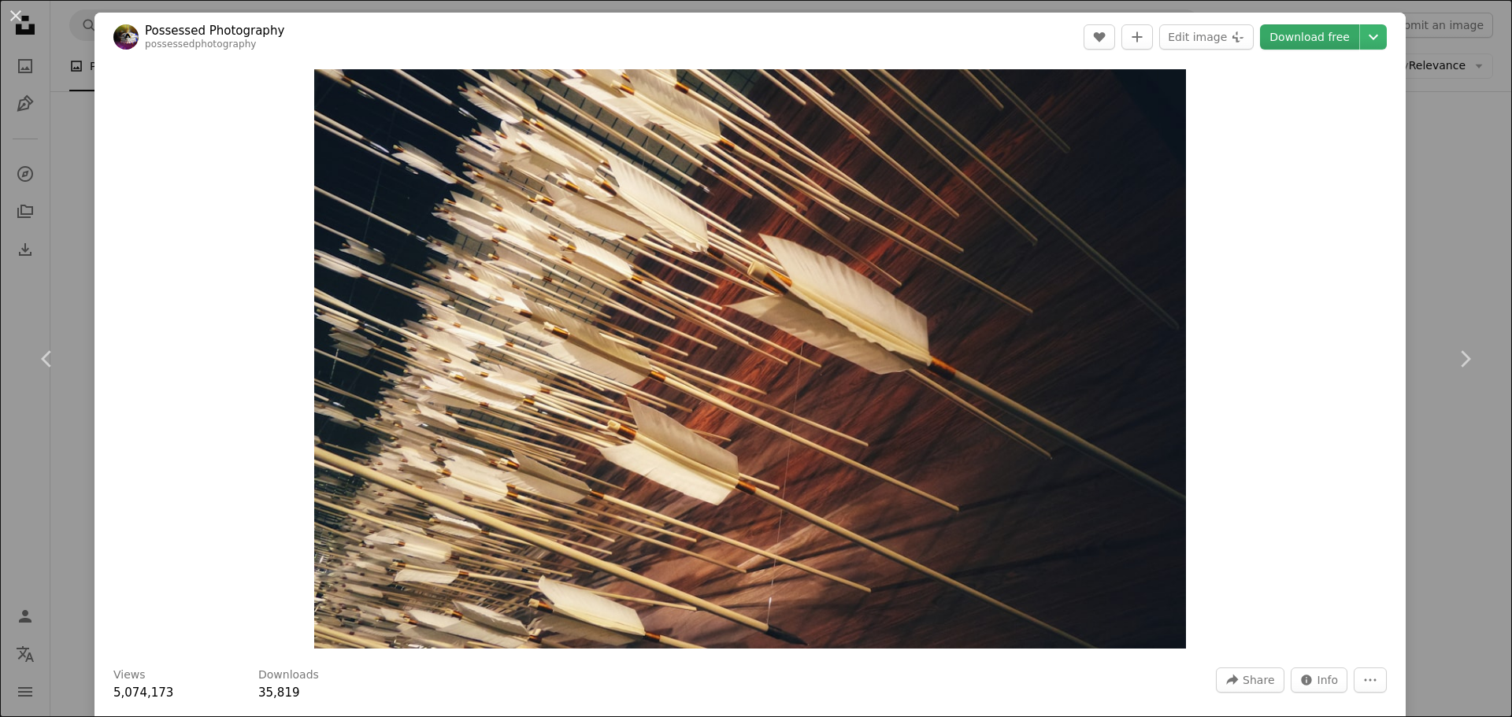
click at [1318, 35] on link "Download free" at bounding box center [1309, 36] width 99 height 25
